Goal: Transaction & Acquisition: Purchase product/service

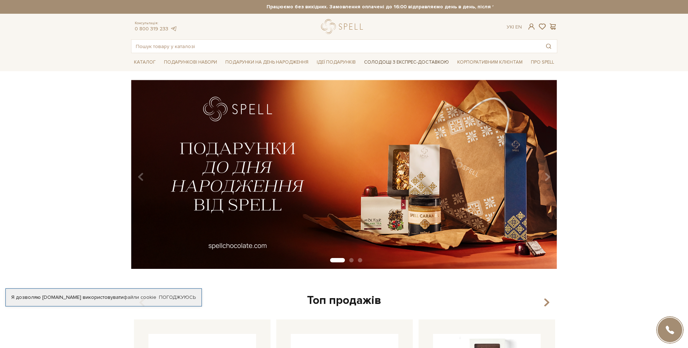
click at [396, 60] on link "Солодощі з експрес-доставкою" at bounding box center [406, 62] width 91 height 12
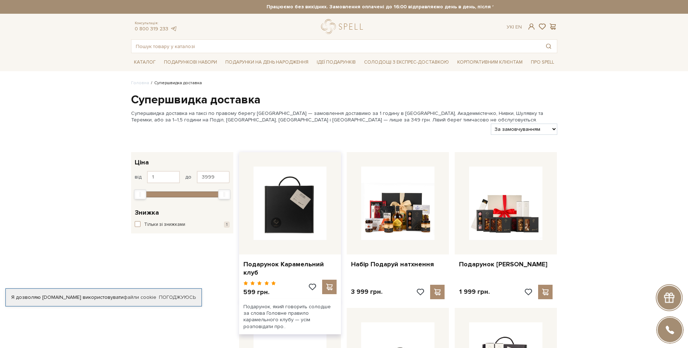
click at [291, 213] on img at bounding box center [289, 202] width 73 height 73
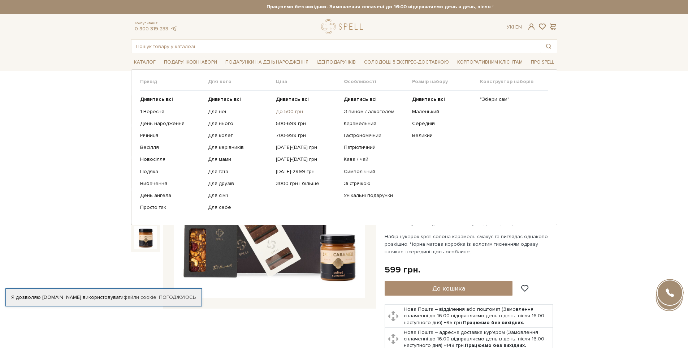
click at [289, 111] on link "До 500 грн" at bounding box center [307, 111] width 62 height 6
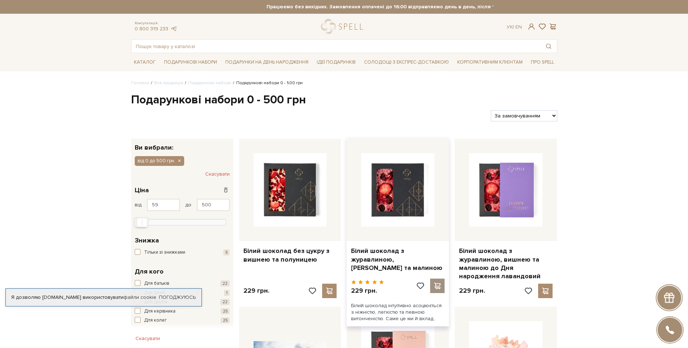
click at [439, 285] on span at bounding box center [437, 285] width 9 height 6
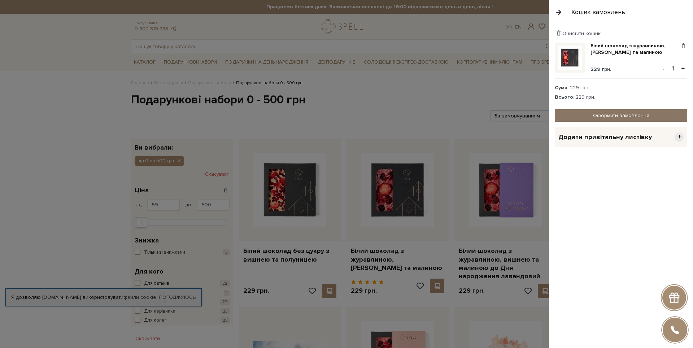
click at [620, 115] on link "Оформити замовлення" at bounding box center [621, 115] width 132 height 13
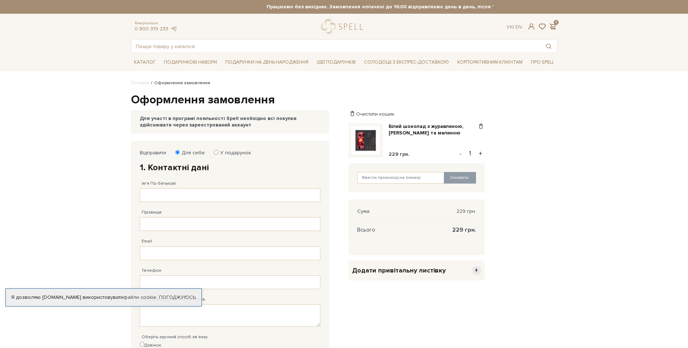
click at [214, 151] on input "У подарунок" at bounding box center [216, 152] width 5 height 5
radio input "true"
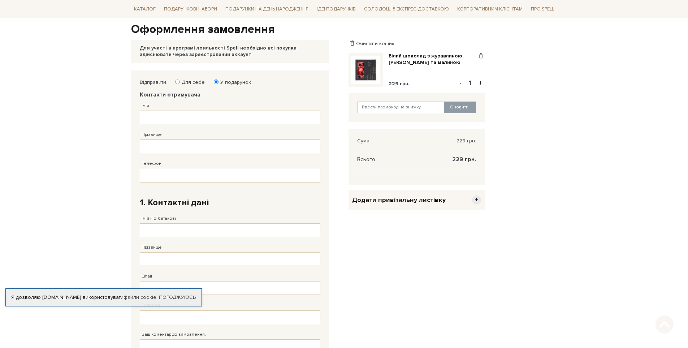
scroll to position [72, 0]
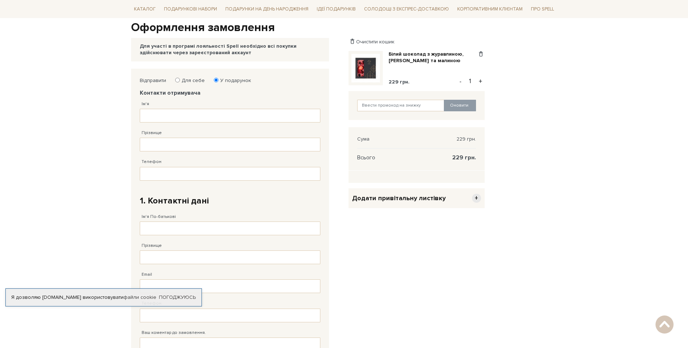
click at [177, 80] on input "Для себе" at bounding box center [177, 80] width 5 height 5
radio input "true"
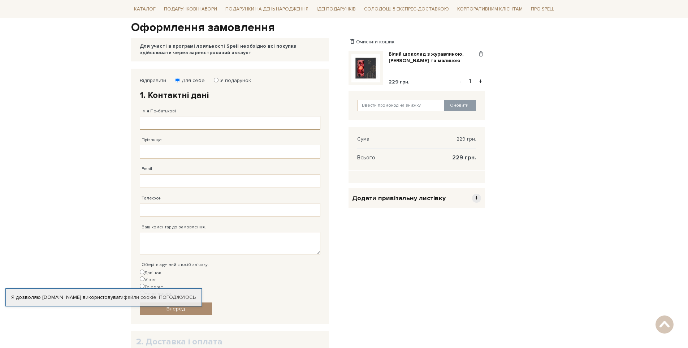
click at [163, 123] on input "Ім'я По-батькові" at bounding box center [230, 123] width 180 height 14
type input "[PERSON_NAME]"
click at [151, 147] on input "Прізвище" at bounding box center [230, 152] width 180 height 14
type input "[PERSON_NAME]"
click at [153, 179] on input "Email" at bounding box center [230, 181] width 180 height 14
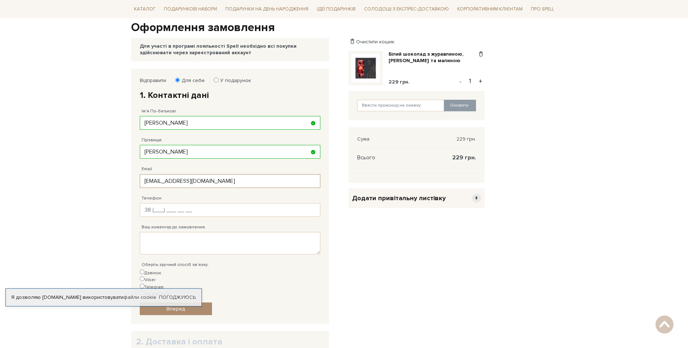
type input "[EMAIL_ADDRESS][DOMAIN_NAME]"
click at [157, 209] on input "Телефон" at bounding box center [230, 210] width 180 height 14
type input "[PHONE_NUMBER]"
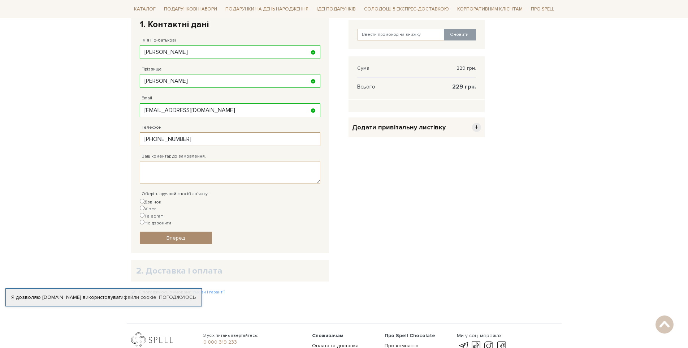
scroll to position [144, 0]
click at [144, 218] on input "Не дзвонити" at bounding box center [142, 220] width 5 height 5
radio input "true"
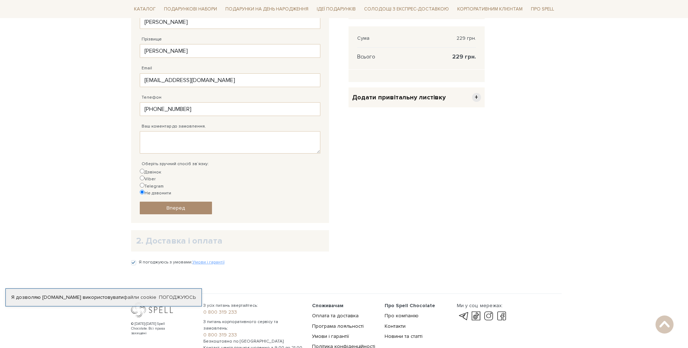
scroll to position [180, 0]
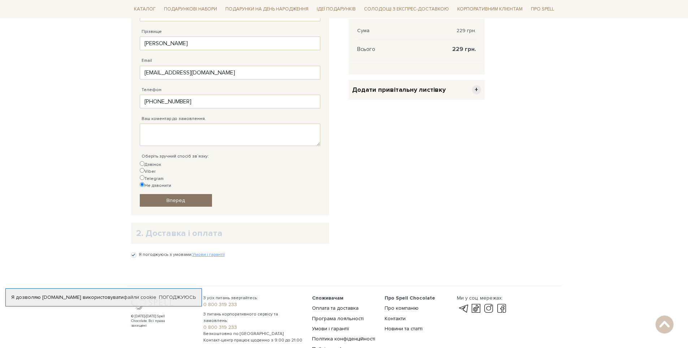
click at [171, 197] on span "Вперед" at bounding box center [175, 200] width 18 height 6
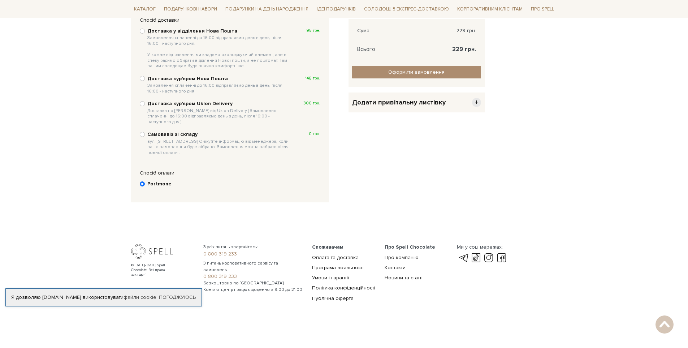
scroll to position [141, 0]
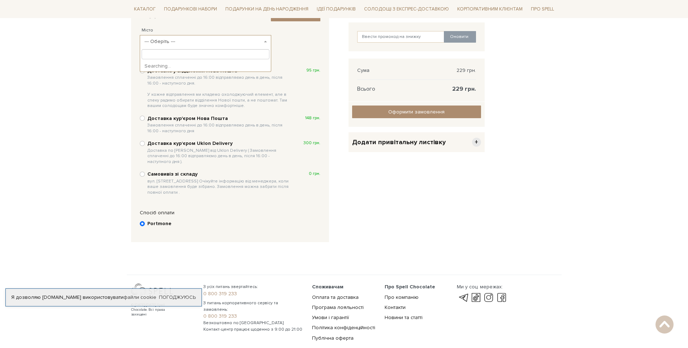
click at [265, 41] on b at bounding box center [265, 41] width 3 height 1
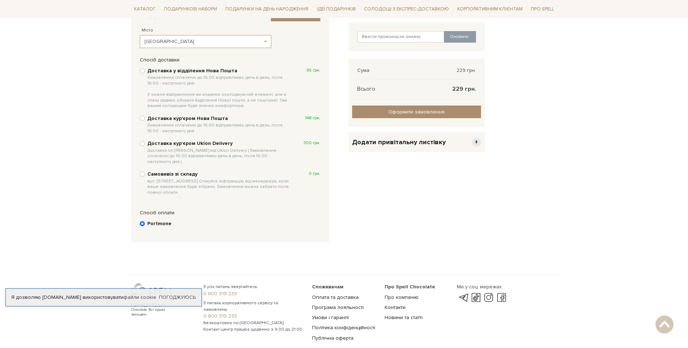
select select "[GEOGRAPHIC_DATA]"
click at [144, 171] on input "Самовивіз зі складу вул. [STREET_ADDRESS] Очікуйте інформацію від менеджера, ко…" at bounding box center [142, 173] width 5 height 5
radio input "true"
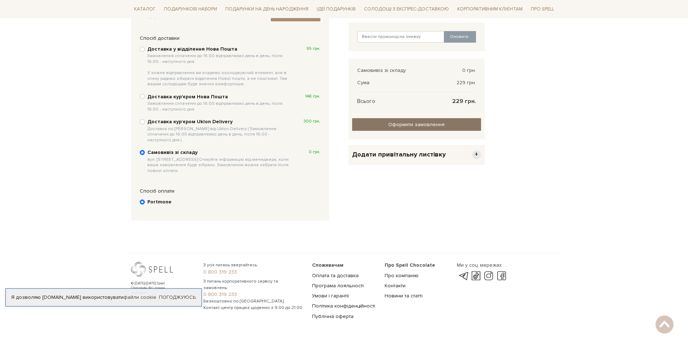
click at [409, 122] on input "Оформити замовлення" at bounding box center [416, 124] width 129 height 13
